Goal: Information Seeking & Learning: Learn about a topic

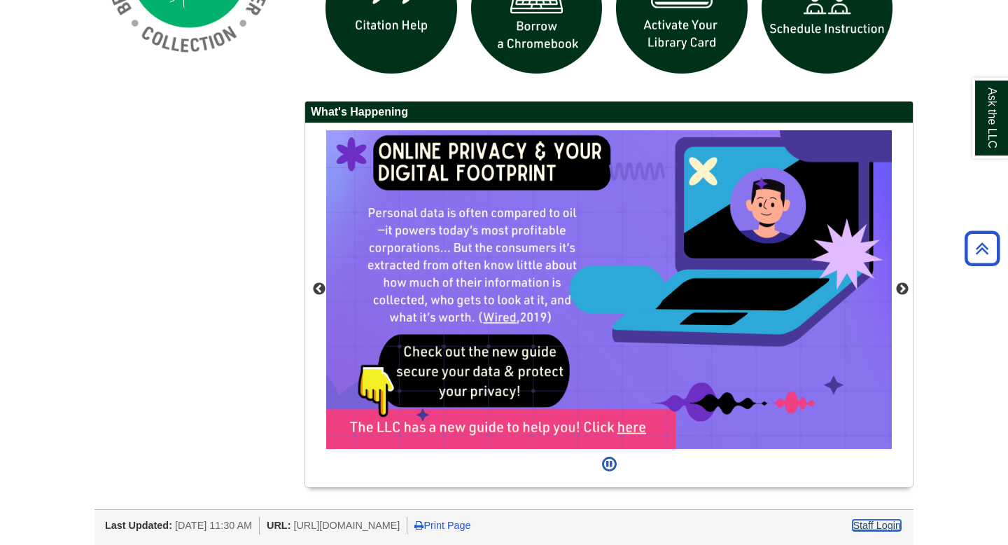
click at [875, 522] on link "Staff Login" at bounding box center [877, 524] width 48 height 11
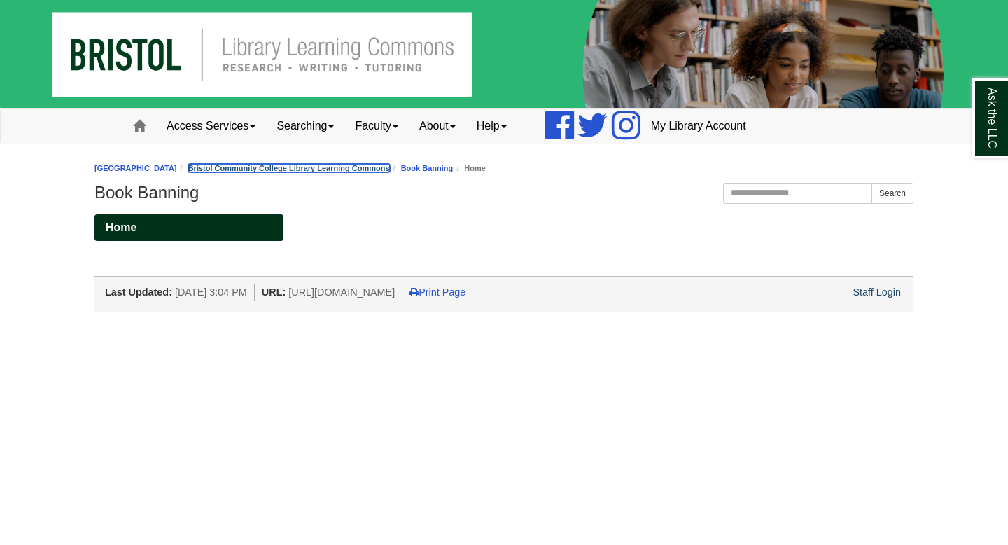
click at [364, 167] on link "Bristol Community College Library Learning Commons" at bounding box center [289, 168] width 202 height 8
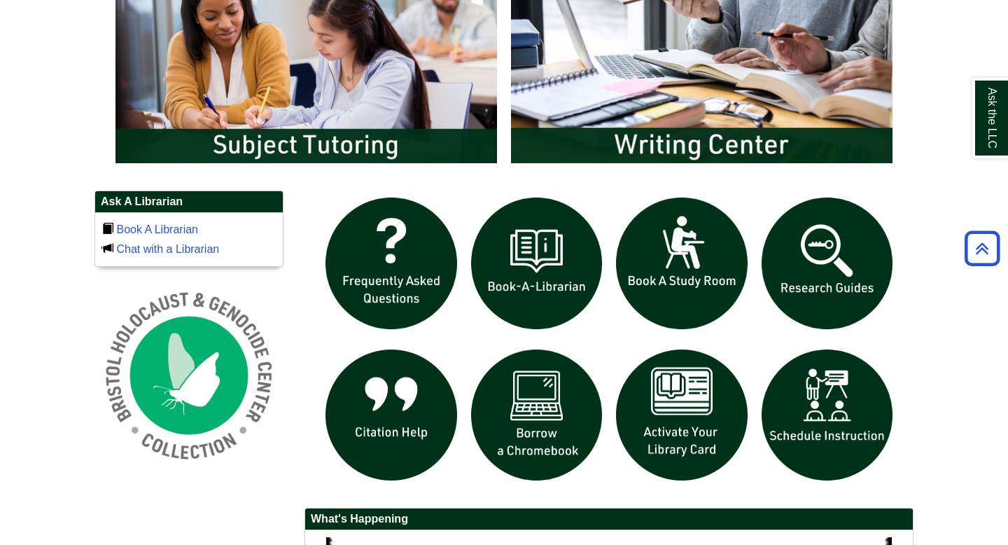
scroll to position [811, 0]
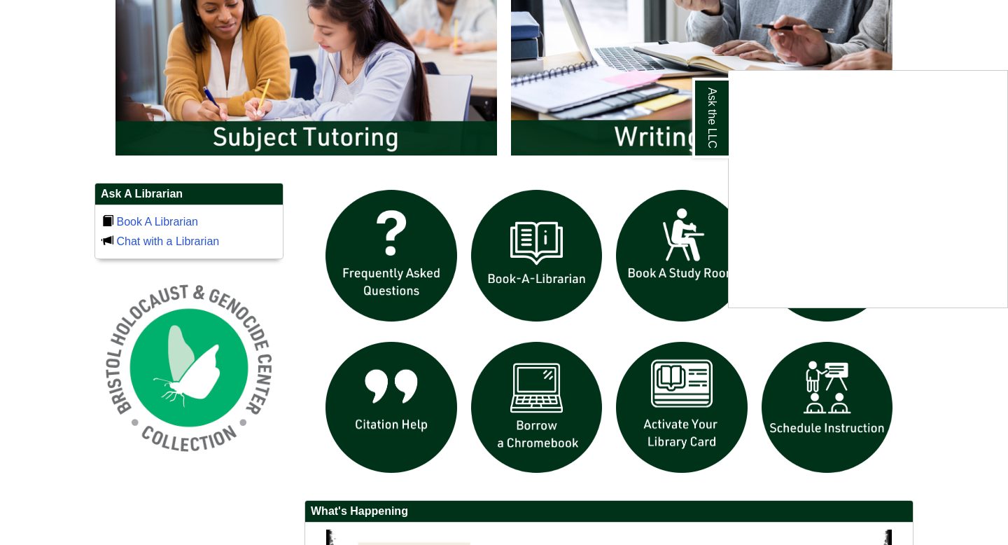
click at [211, 370] on div "Ask the LLC" at bounding box center [504, 272] width 1008 height 545
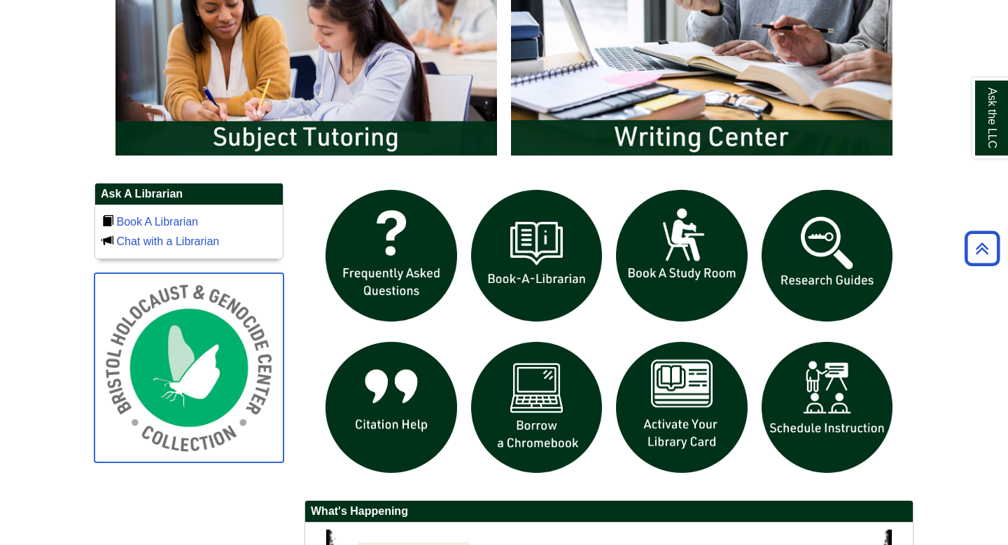
click at [211, 370] on img at bounding box center [189, 367] width 189 height 189
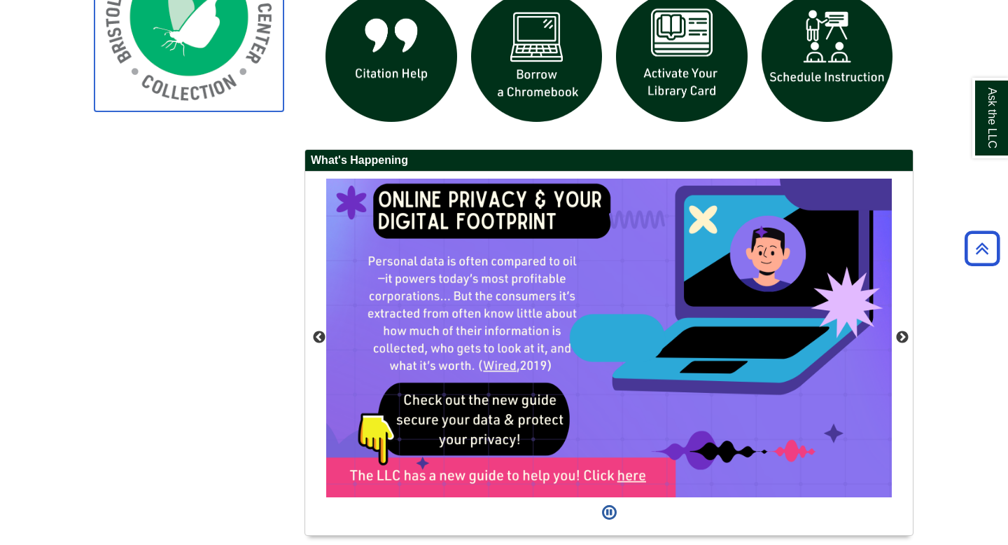
scroll to position [1161, 0]
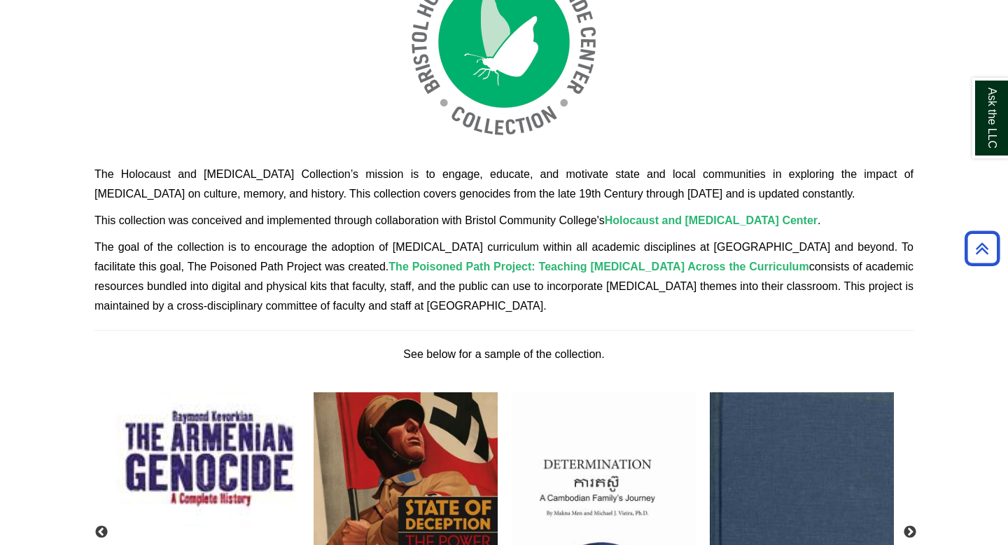
scroll to position [311, 0]
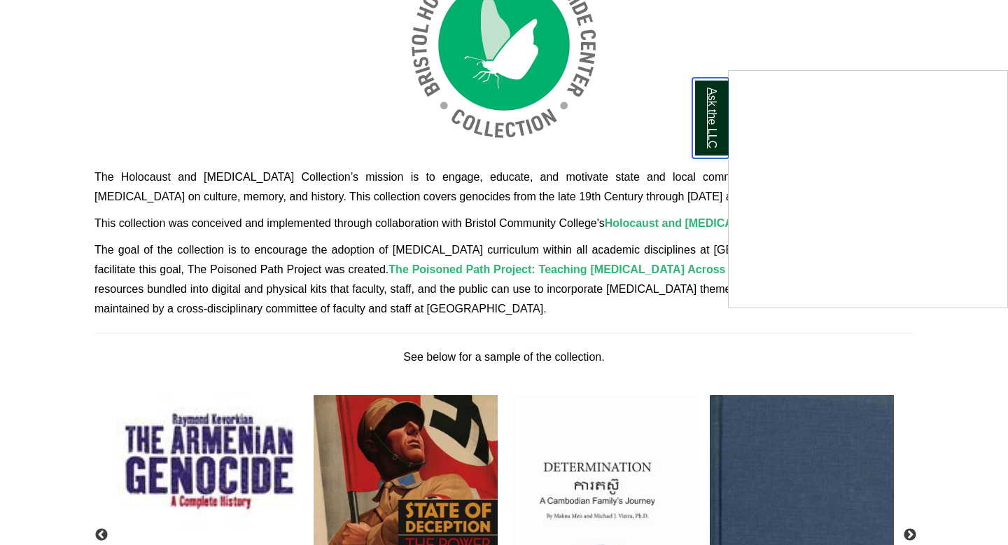
click at [710, 133] on link "Ask the LLC" at bounding box center [710, 118] width 36 height 81
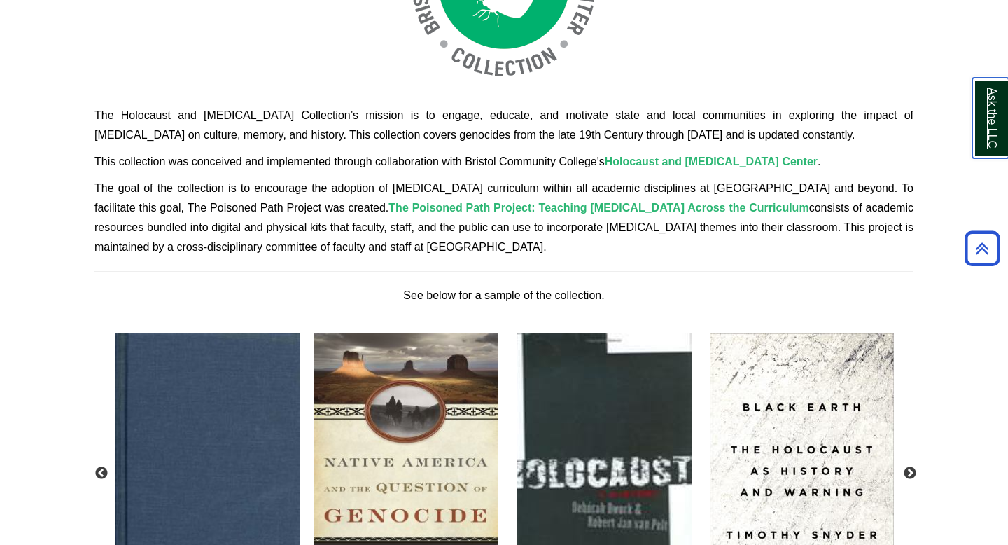
scroll to position [376, 0]
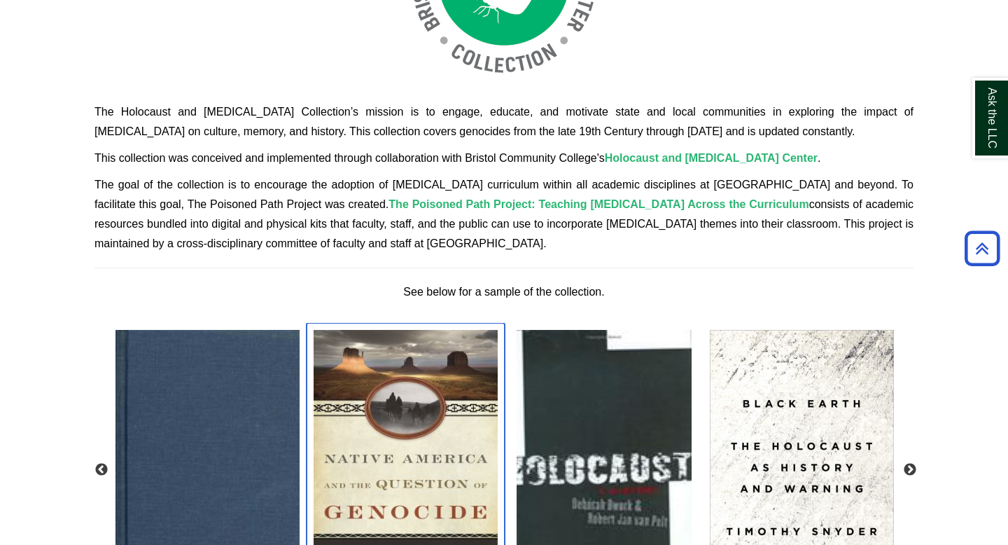
click at [344, 335] on img "slideshow" at bounding box center [406, 466] width 198 height 287
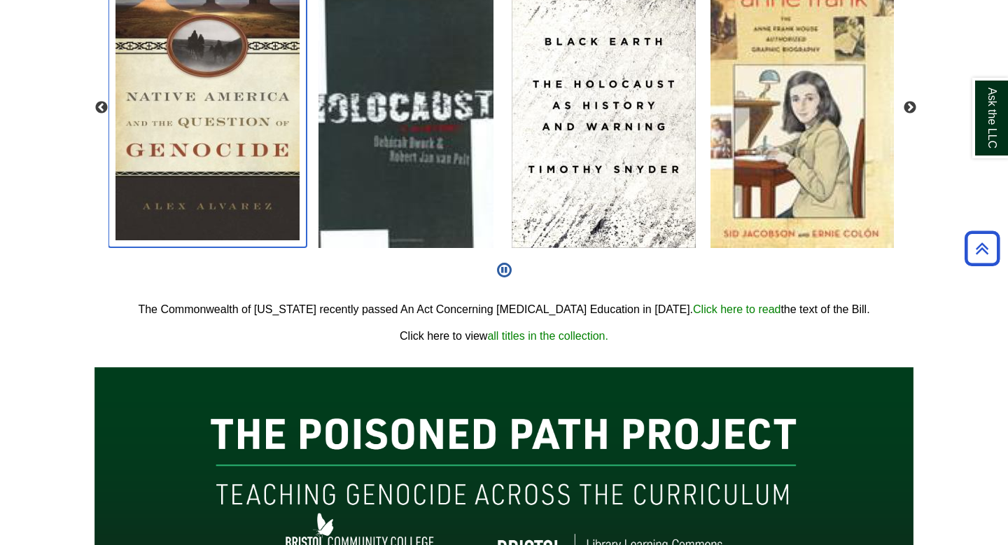
scroll to position [688, 0]
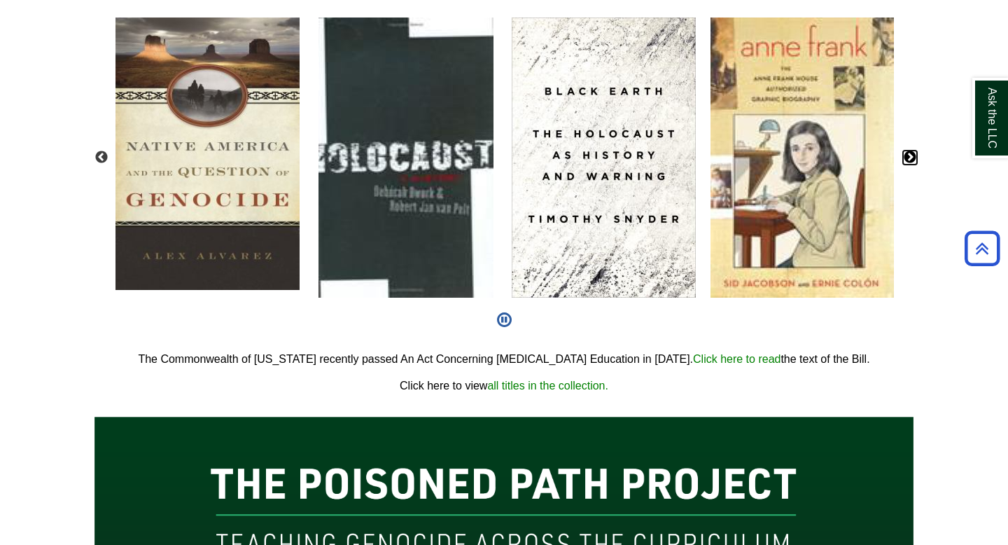
click at [908, 158] on button "Next" at bounding box center [910, 158] width 14 height 14
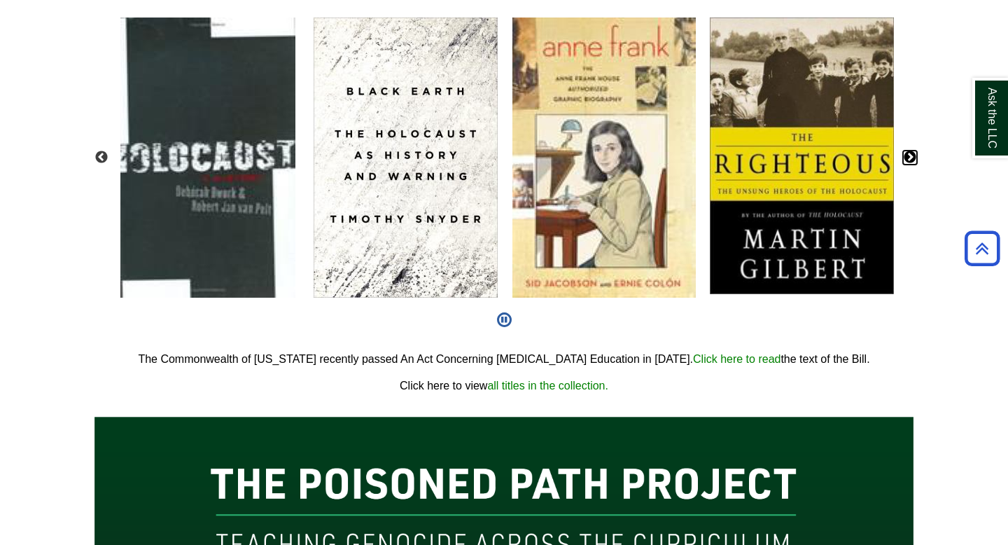
click at [908, 158] on button "Next" at bounding box center [910, 158] width 14 height 14
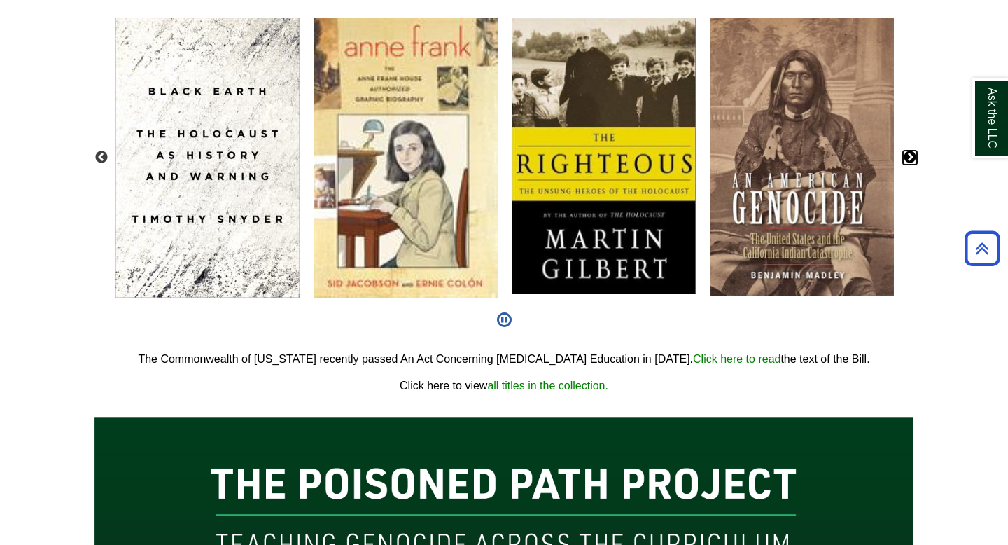
click at [908, 158] on button "Next" at bounding box center [910, 158] width 14 height 14
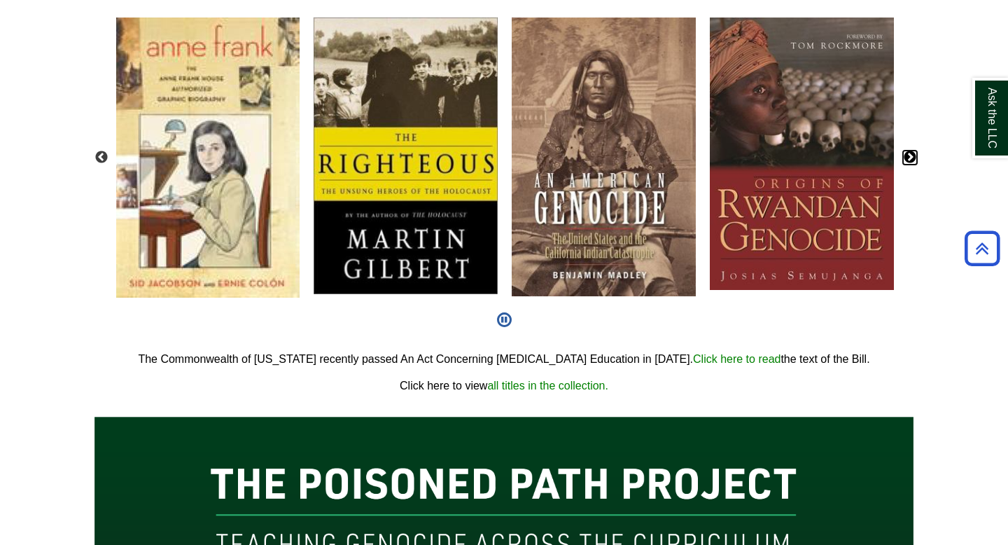
click at [908, 158] on button "Next" at bounding box center [910, 158] width 14 height 14
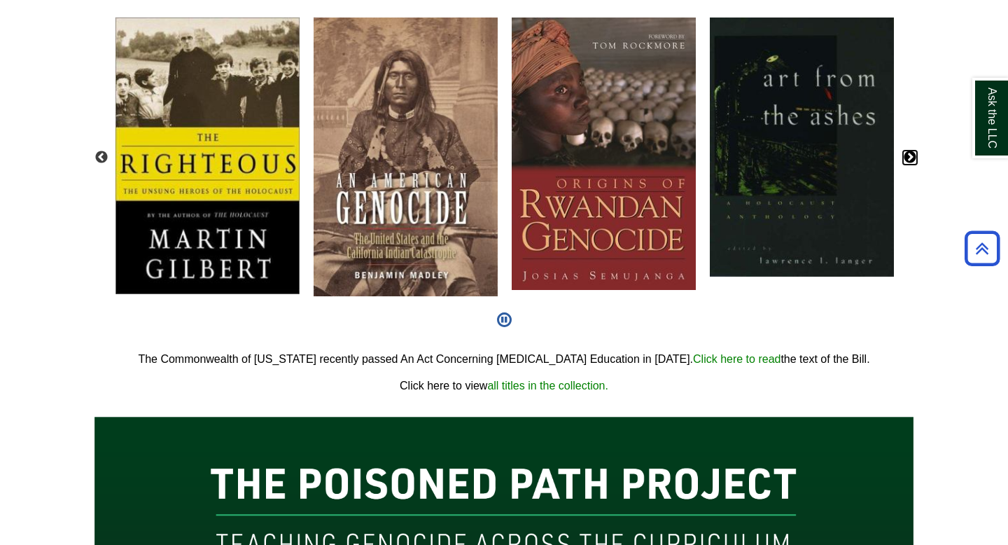
click at [908, 158] on button "Next" at bounding box center [910, 158] width 14 height 14
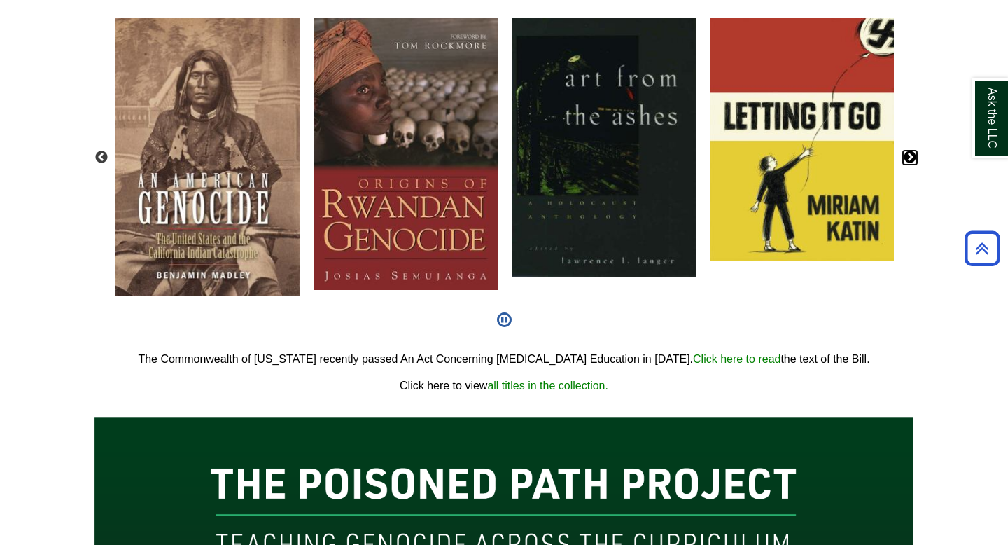
click at [908, 158] on button "Next" at bounding box center [910, 158] width 14 height 14
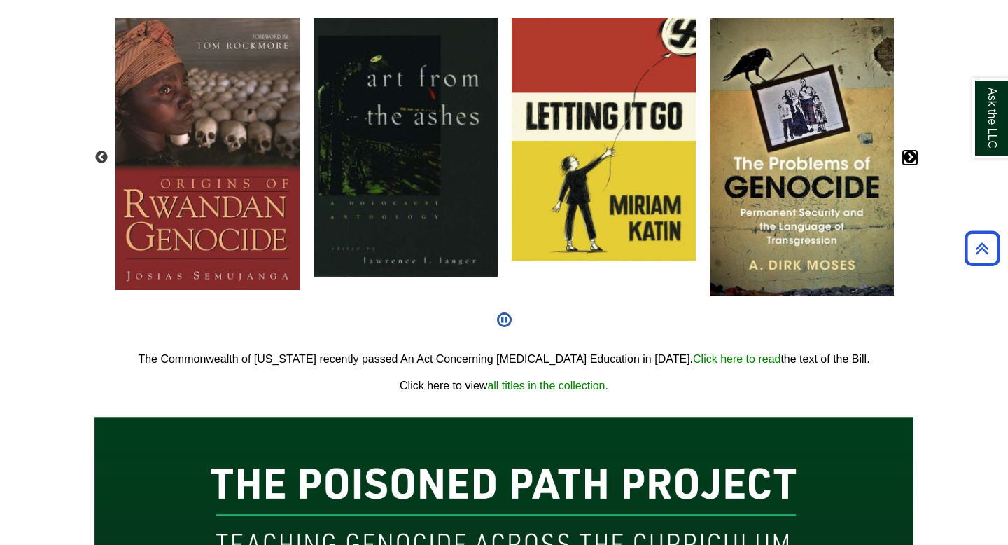
click at [908, 158] on button "Next" at bounding box center [910, 158] width 14 height 14
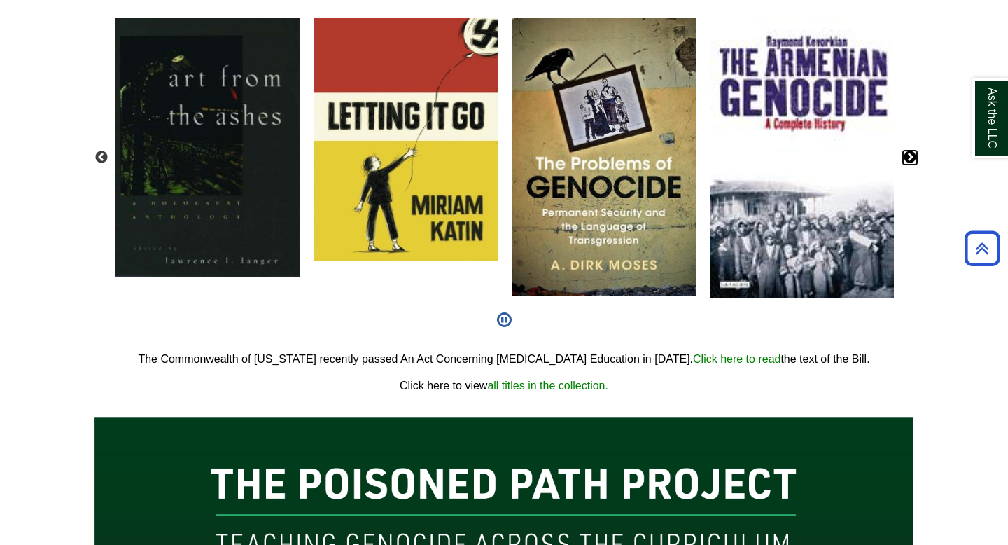
click at [908, 158] on button "Next" at bounding box center [910, 158] width 14 height 14
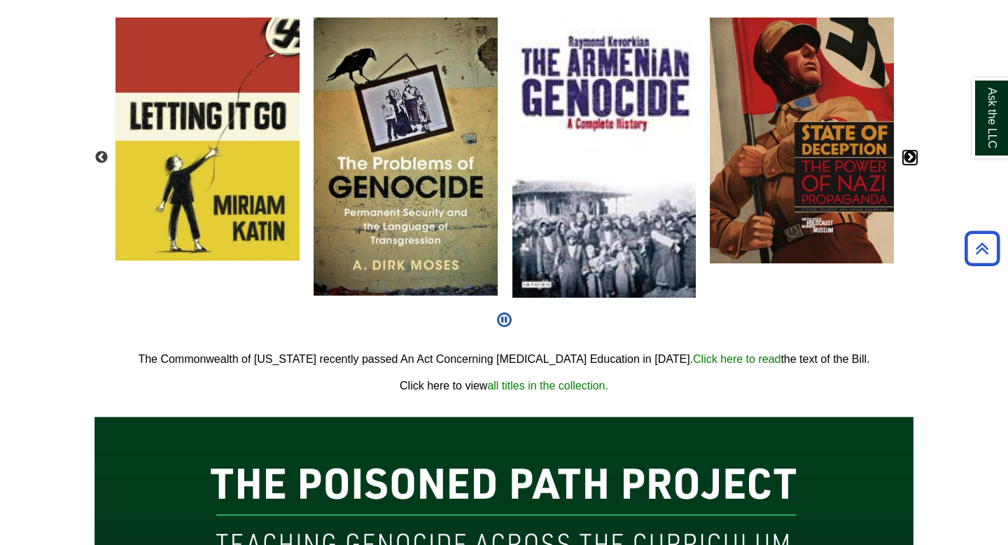
click at [908, 158] on button "Next" at bounding box center [910, 158] width 14 height 14
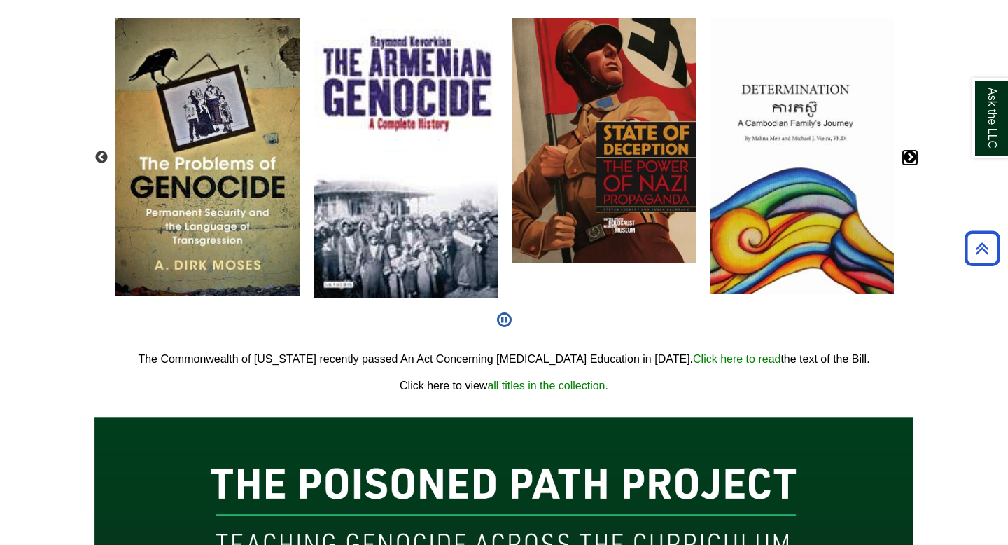
click at [908, 158] on button "Next" at bounding box center [910, 158] width 14 height 14
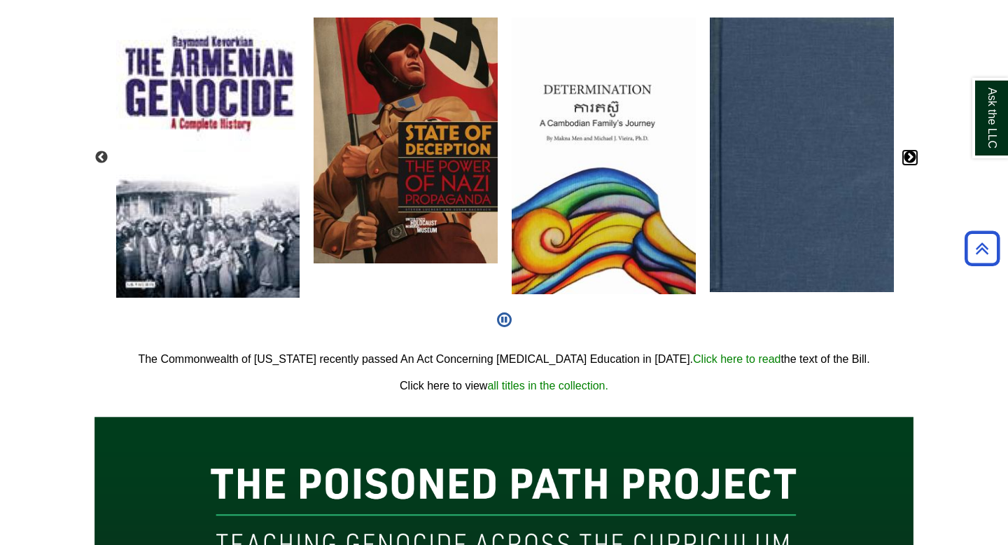
click at [908, 158] on button "Next" at bounding box center [910, 158] width 14 height 14
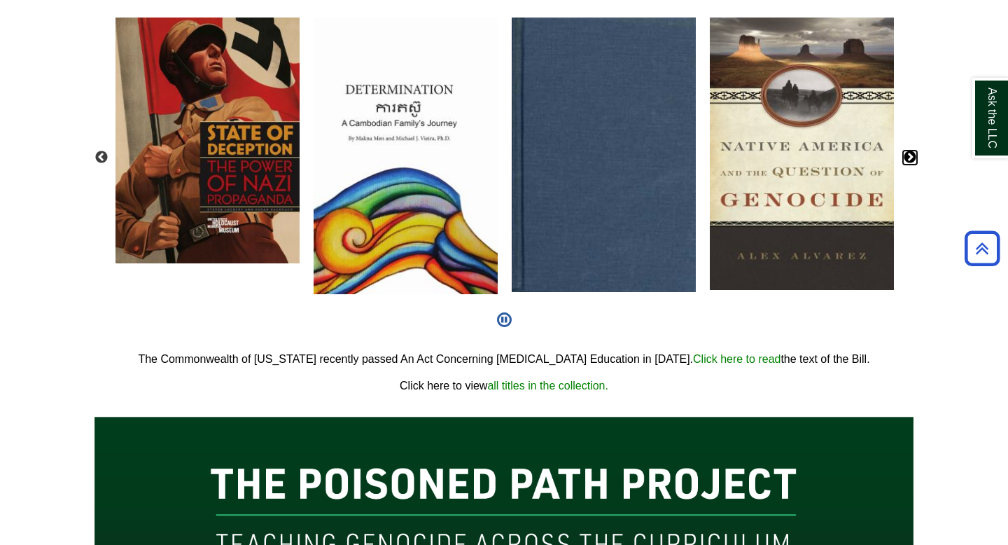
click at [908, 158] on button "Next" at bounding box center [910, 158] width 14 height 14
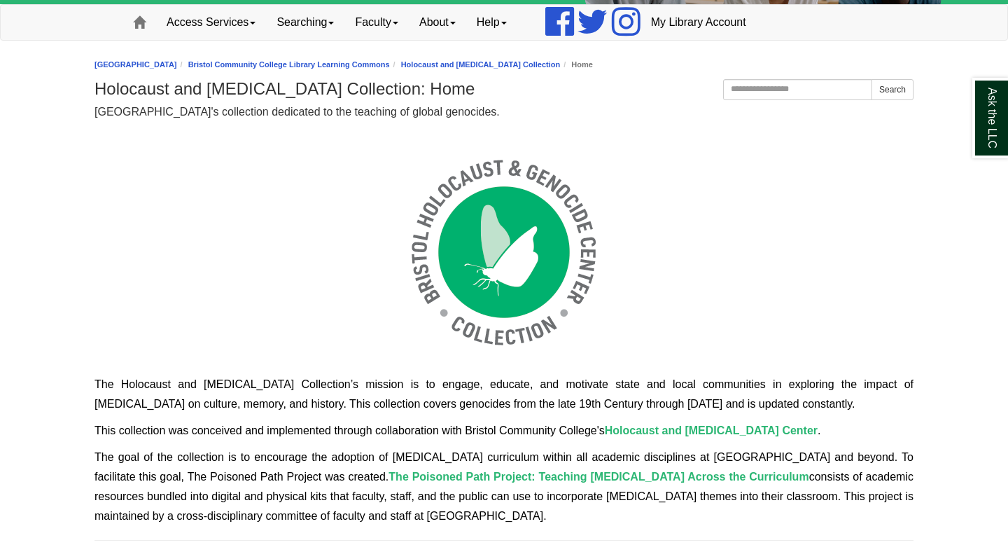
scroll to position [105, 0]
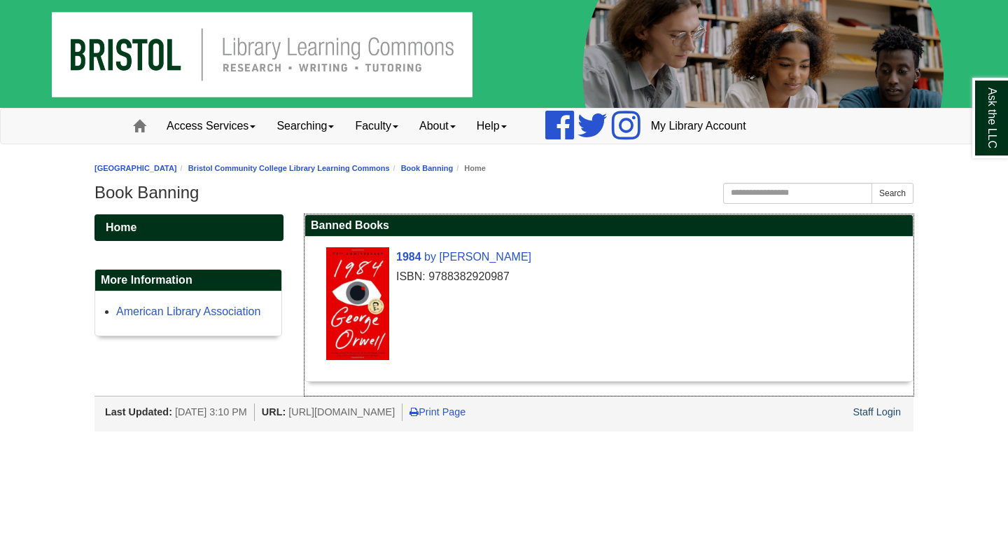
click at [443, 272] on div "ISBN: 9788382920987" at bounding box center [616, 277] width 580 height 20
click at [0, 0] on div "Ask the LLC" at bounding box center [0, 0] width 0 height 0
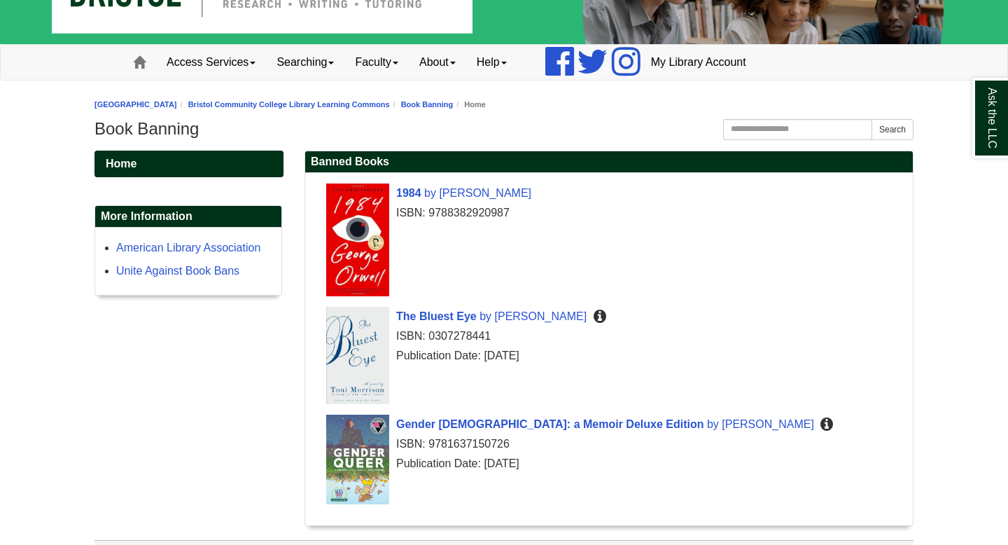
scroll to position [95, 0]
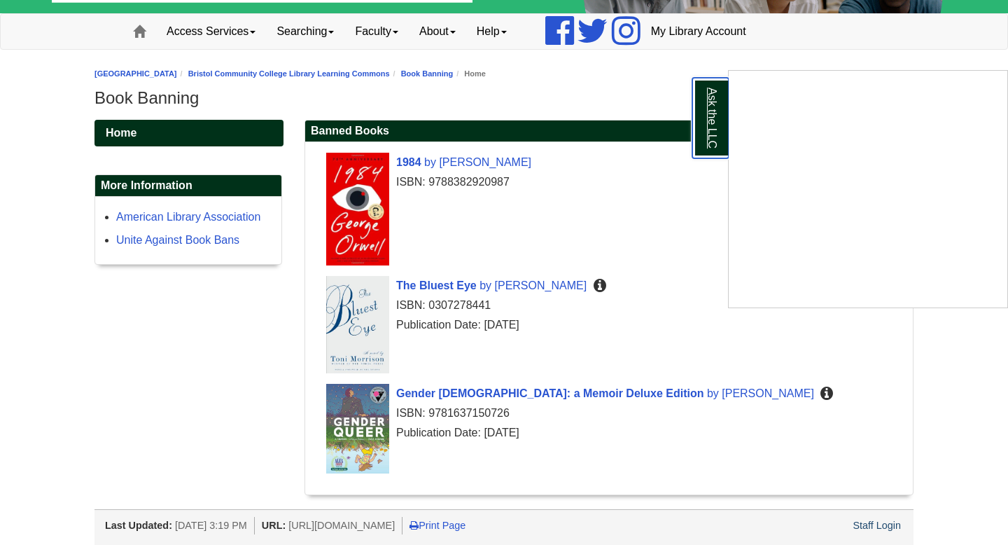
click at [703, 130] on link "Ask the LLC" at bounding box center [710, 118] width 36 height 81
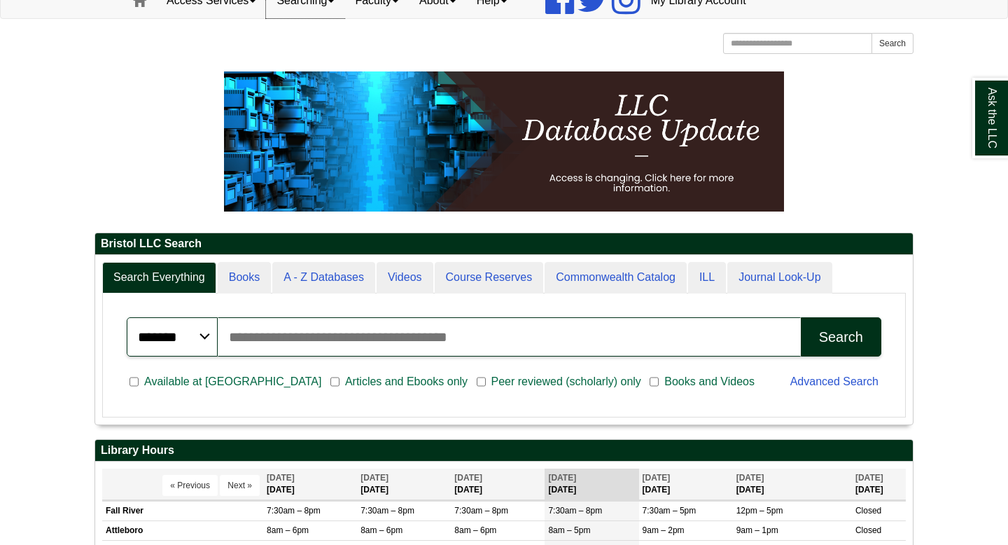
scroll to position [169, 818]
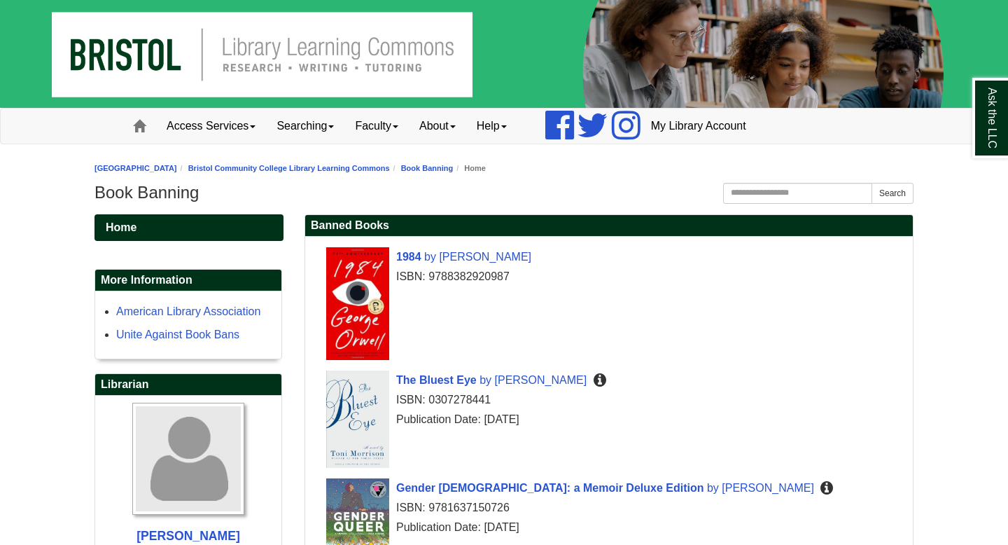
scroll to position [95, 0]
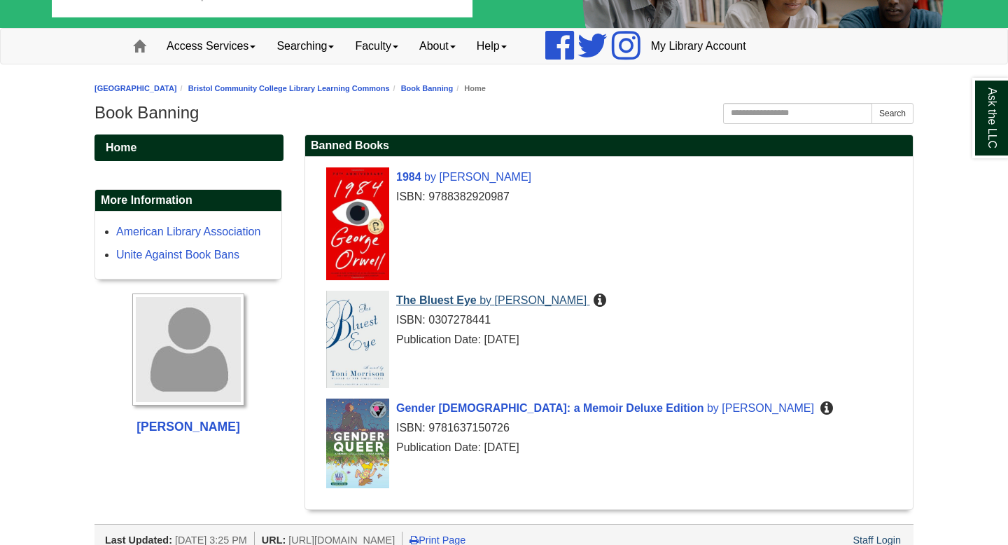
scroll to position [95, 0]
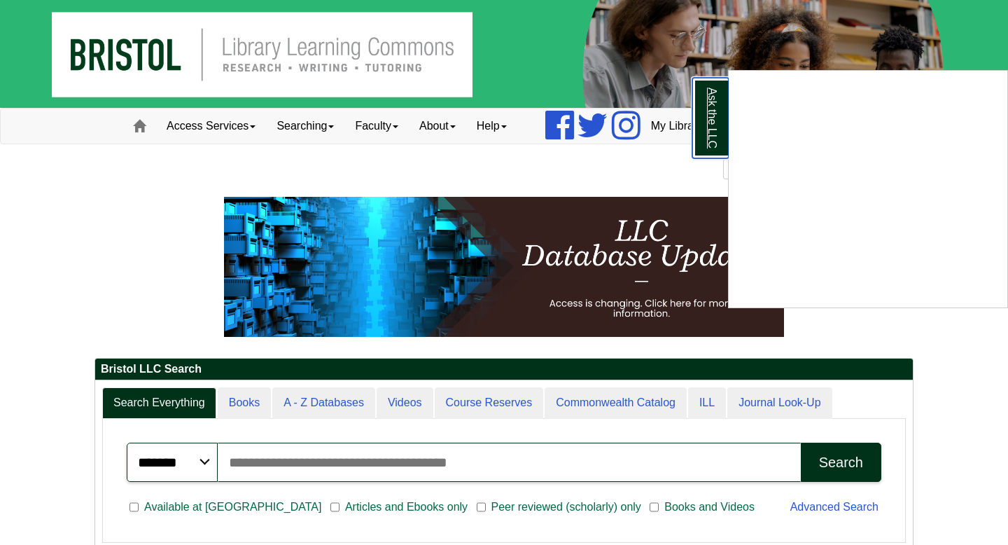
click at [702, 116] on link "Ask the LLC" at bounding box center [710, 118] width 36 height 81
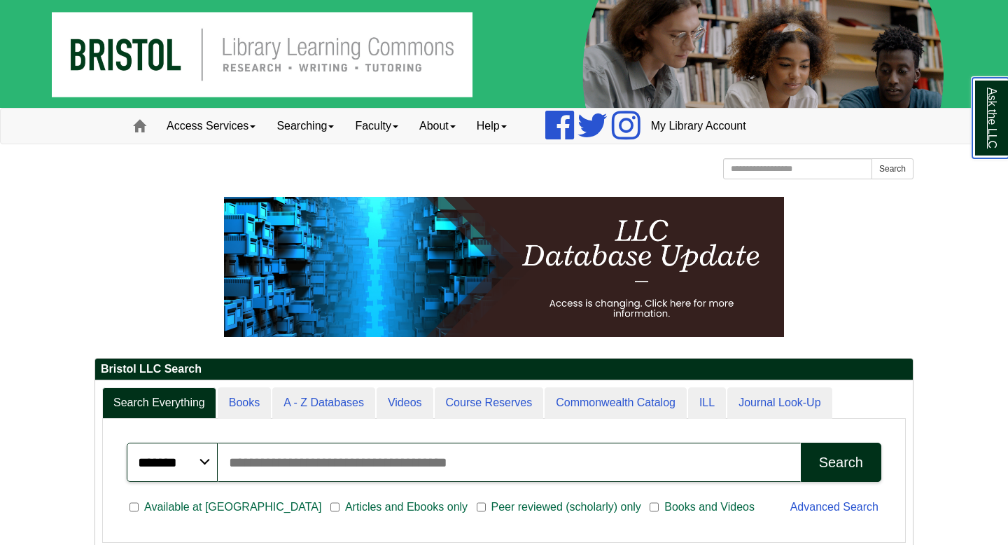
scroll to position [169, 818]
click at [332, 456] on input "Search articles, books, journals & more" at bounding box center [509, 461] width 583 height 39
type input "**********"
click at [829, 477] on button "Search" at bounding box center [841, 461] width 81 height 39
